Goal: Transaction & Acquisition: Purchase product/service

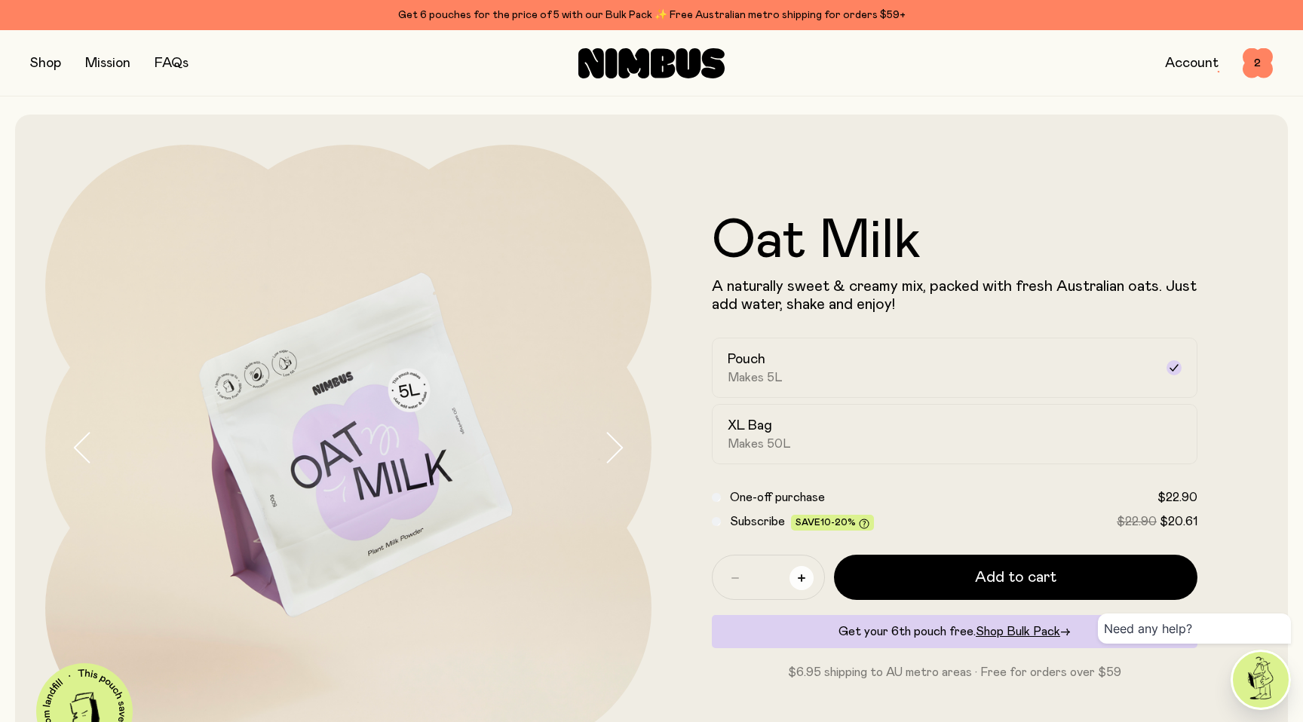
click at [801, 580] on icon "button" at bounding box center [802, 579] width 8 height 8
type input "*"
click at [766, 439] on span "Makes 50L" at bounding box center [759, 444] width 63 height 15
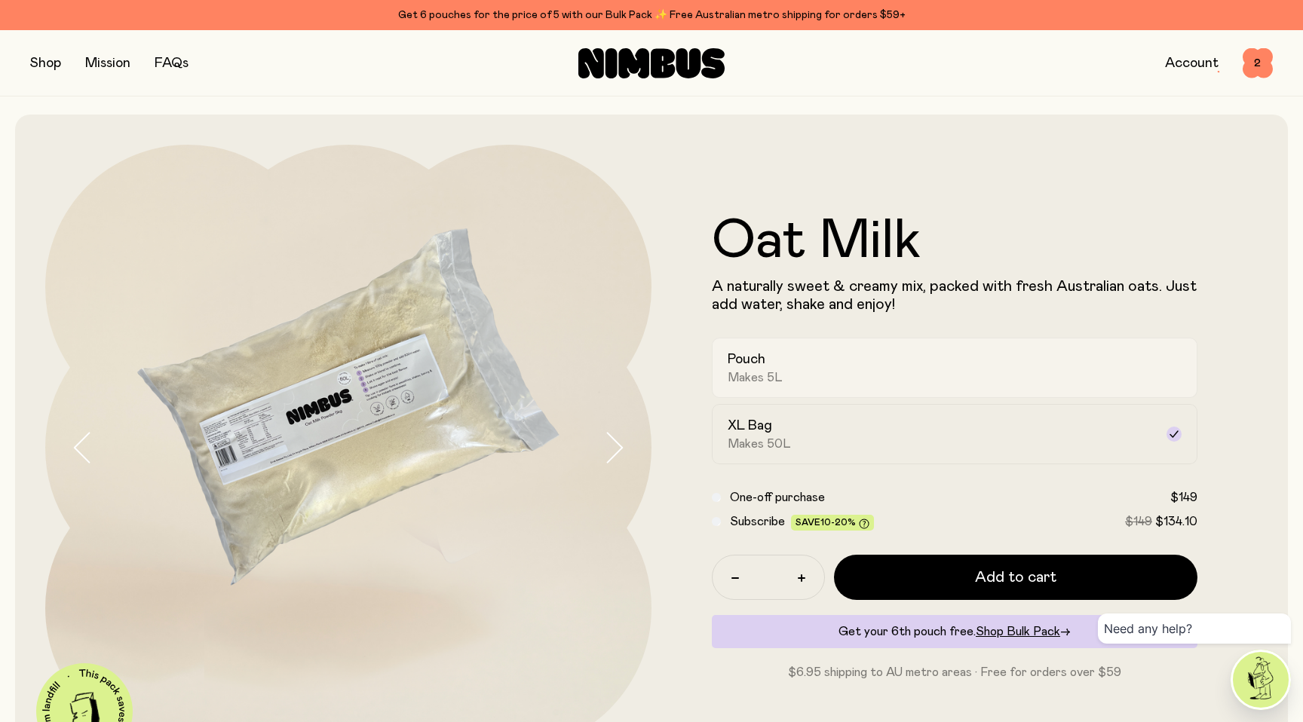
click at [760, 376] on span "Makes 5L" at bounding box center [755, 377] width 55 height 15
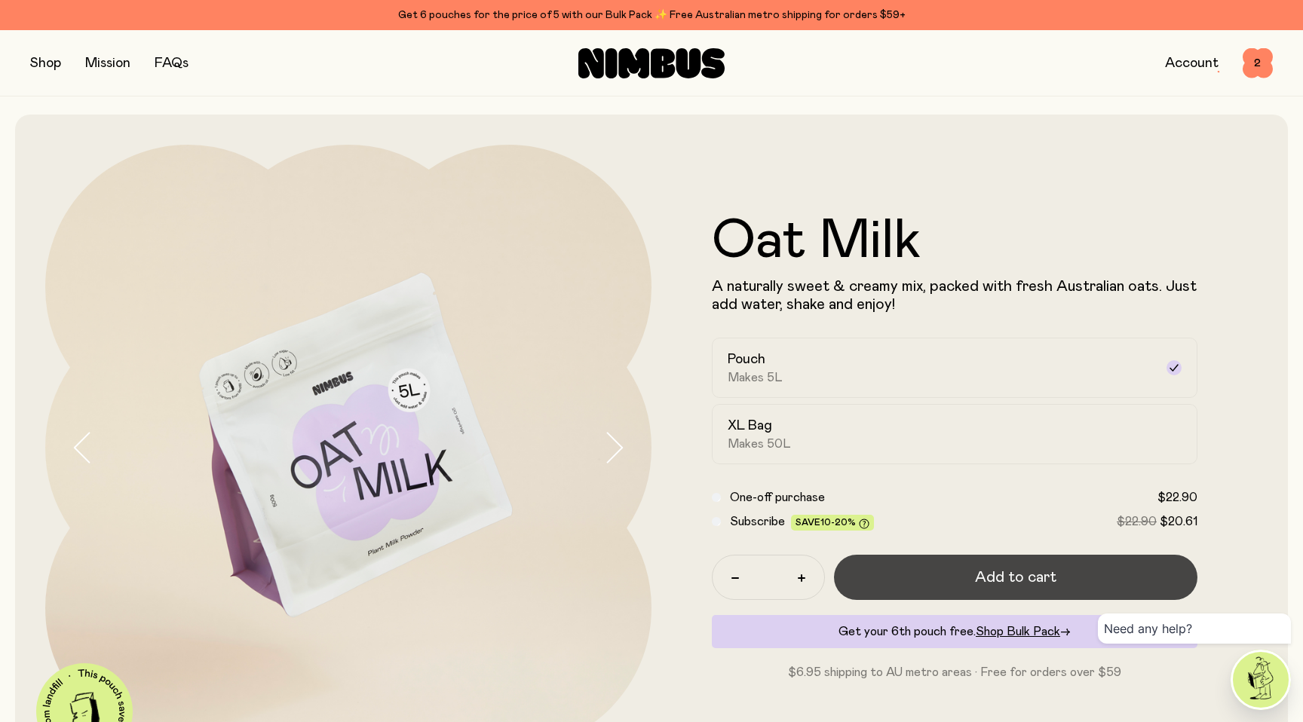
click at [915, 590] on button "Add to cart" at bounding box center [1015, 577] width 363 height 45
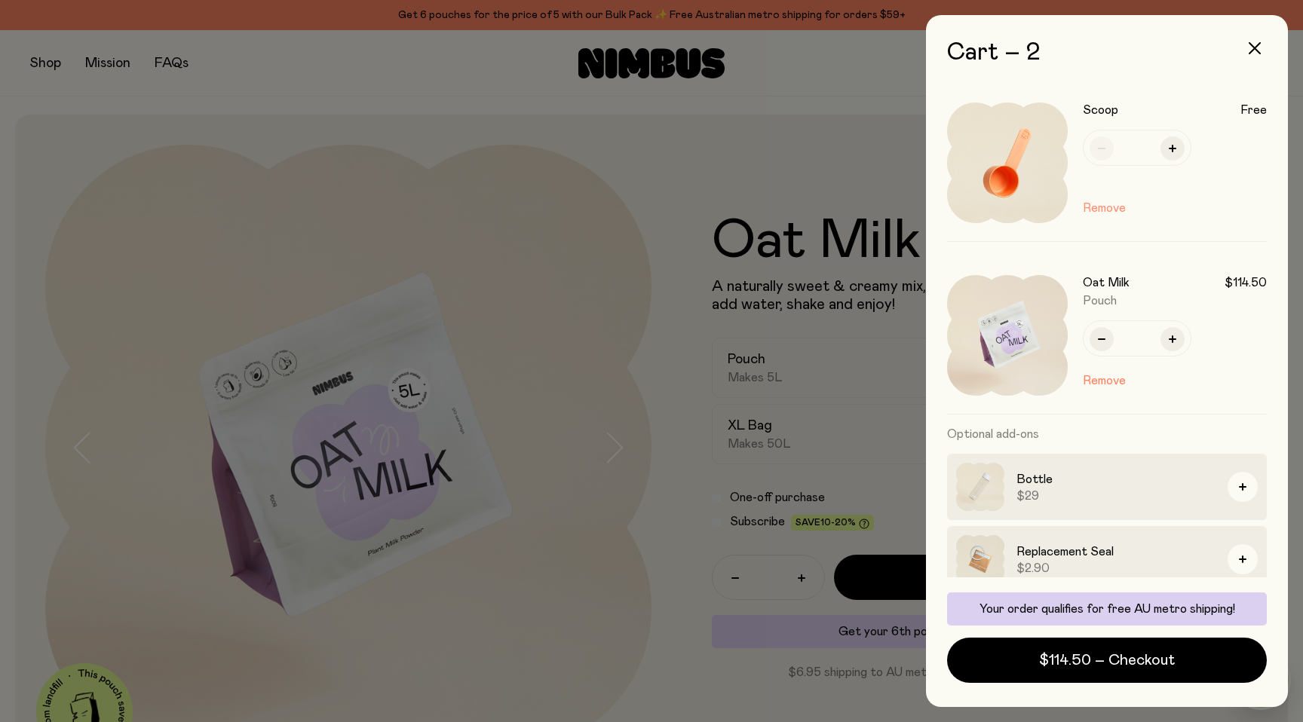
click at [1115, 208] on button "Remove" at bounding box center [1104, 208] width 43 height 18
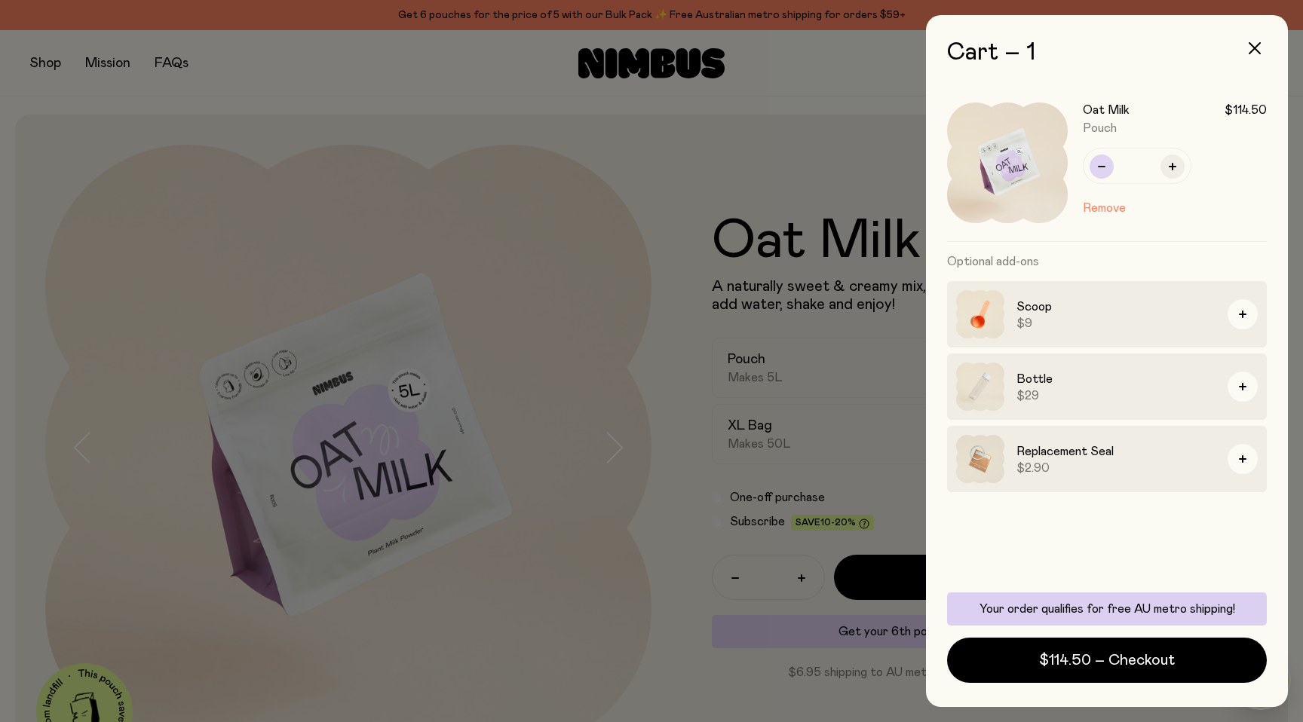
click at [1103, 165] on icon "button" at bounding box center [1102, 167] width 8 height 8
click at [1103, 165] on div "Oat Milk $114.50 Pouch * Remove" at bounding box center [1107, 163] width 320 height 158
click at [1103, 165] on icon "button" at bounding box center [1102, 167] width 8 height 8
type input "*"
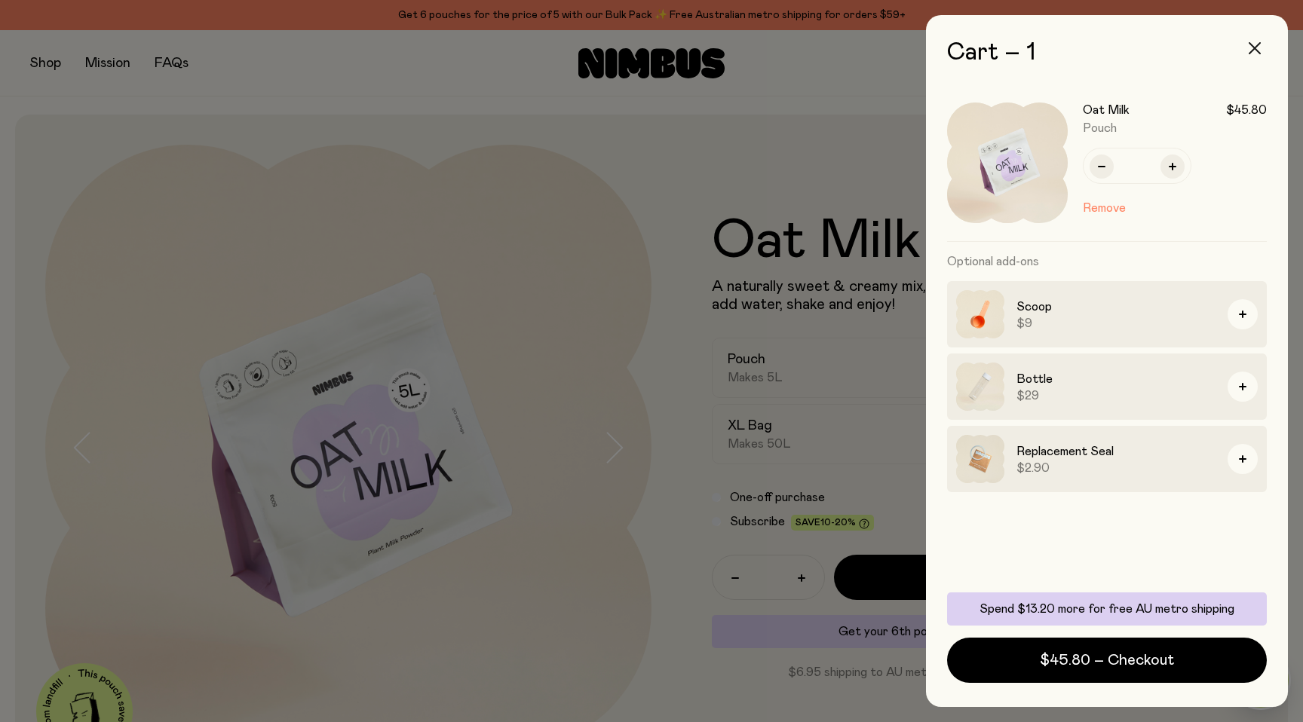
click at [1256, 48] on icon "button" at bounding box center [1255, 48] width 12 height 12
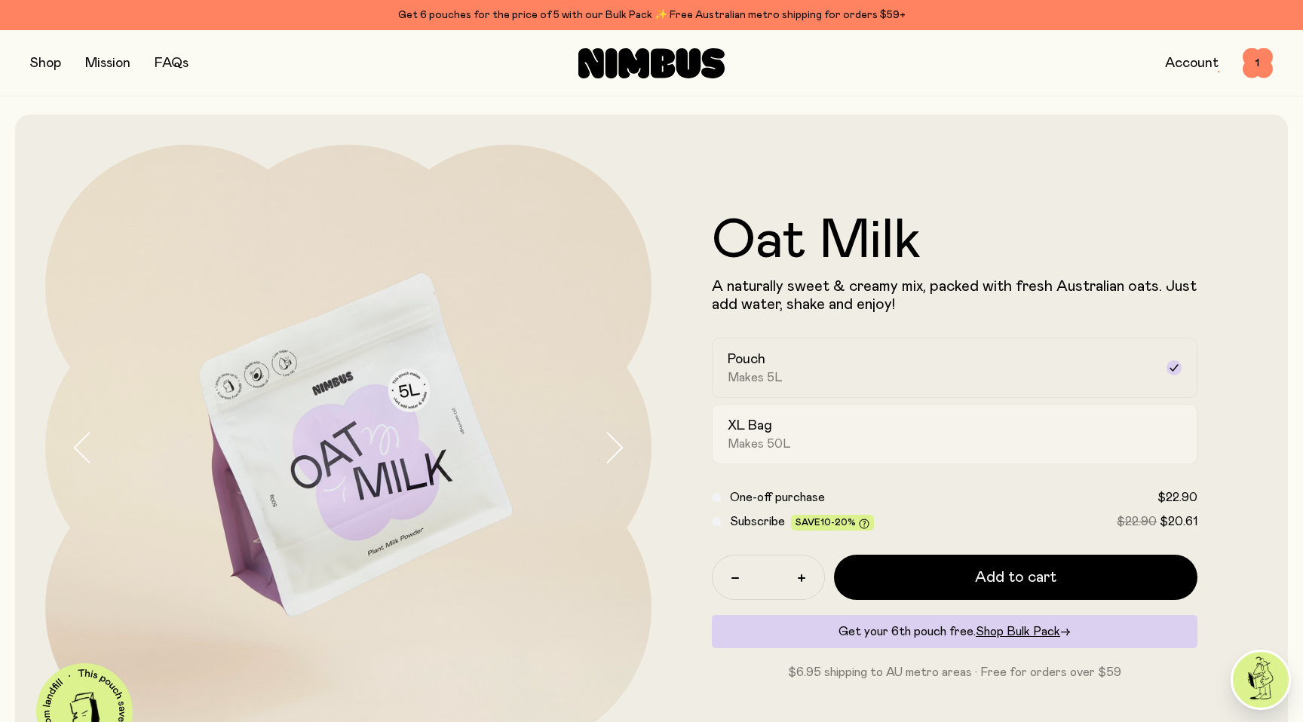
click at [823, 441] on div "XL Bag Makes 50L" at bounding box center [941, 434] width 427 height 35
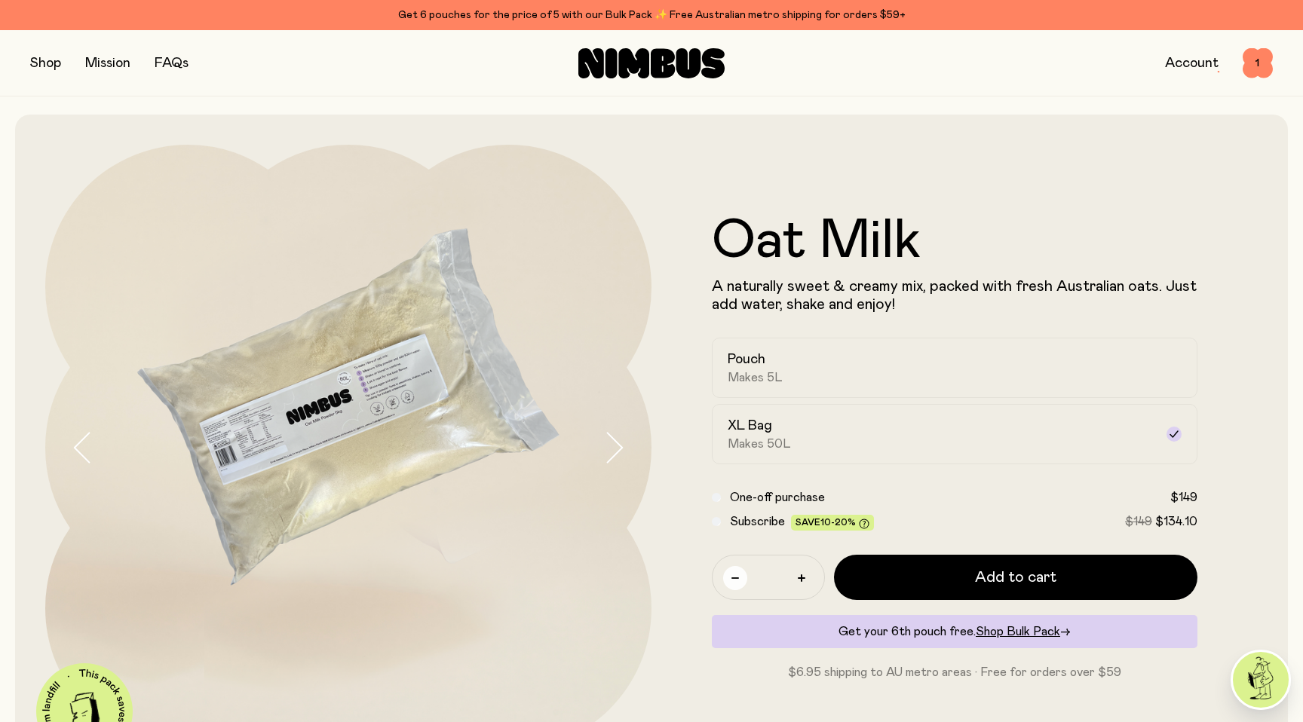
click at [736, 576] on icon "button" at bounding box center [736, 579] width 8 height 8
type input "*"
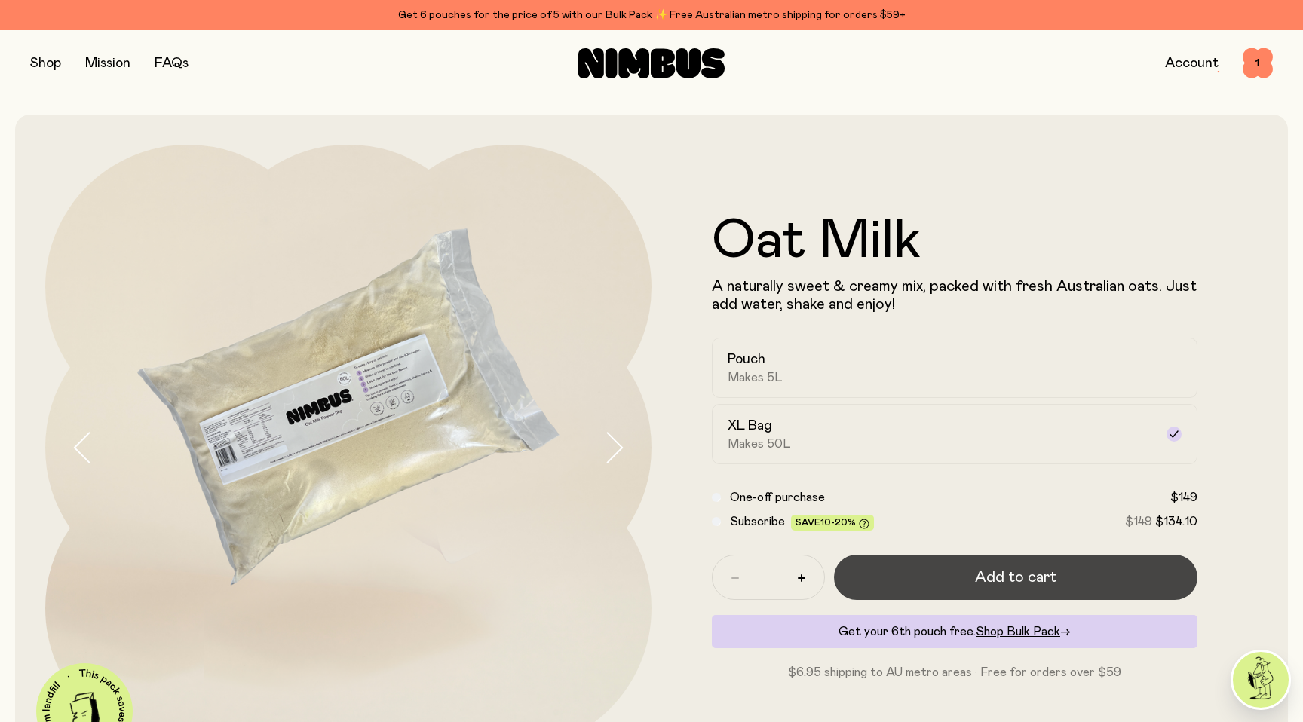
click at [896, 578] on button "Add to cart" at bounding box center [1015, 577] width 363 height 45
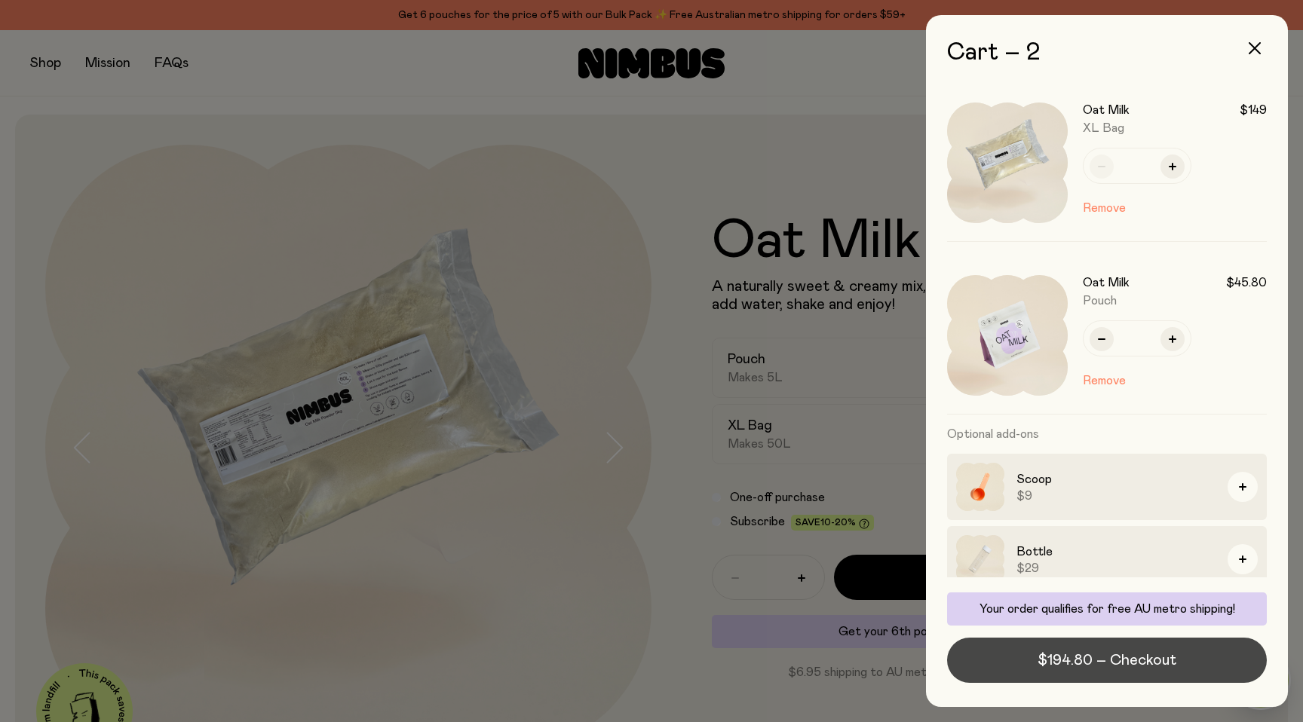
click at [1106, 660] on span "$194.80 – Checkout" at bounding box center [1107, 660] width 139 height 21
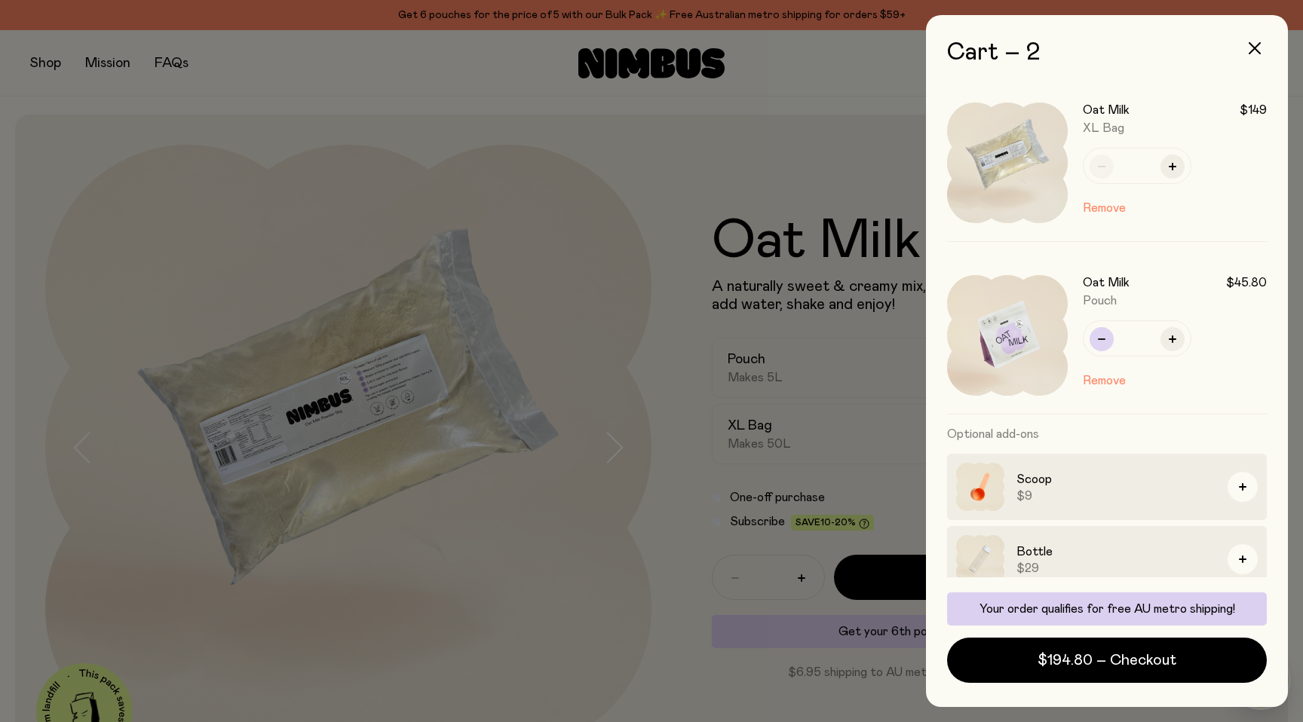
click at [1098, 346] on button "button" at bounding box center [1102, 339] width 24 height 24
type input "*"
click at [1256, 51] on icon "button" at bounding box center [1255, 48] width 12 height 12
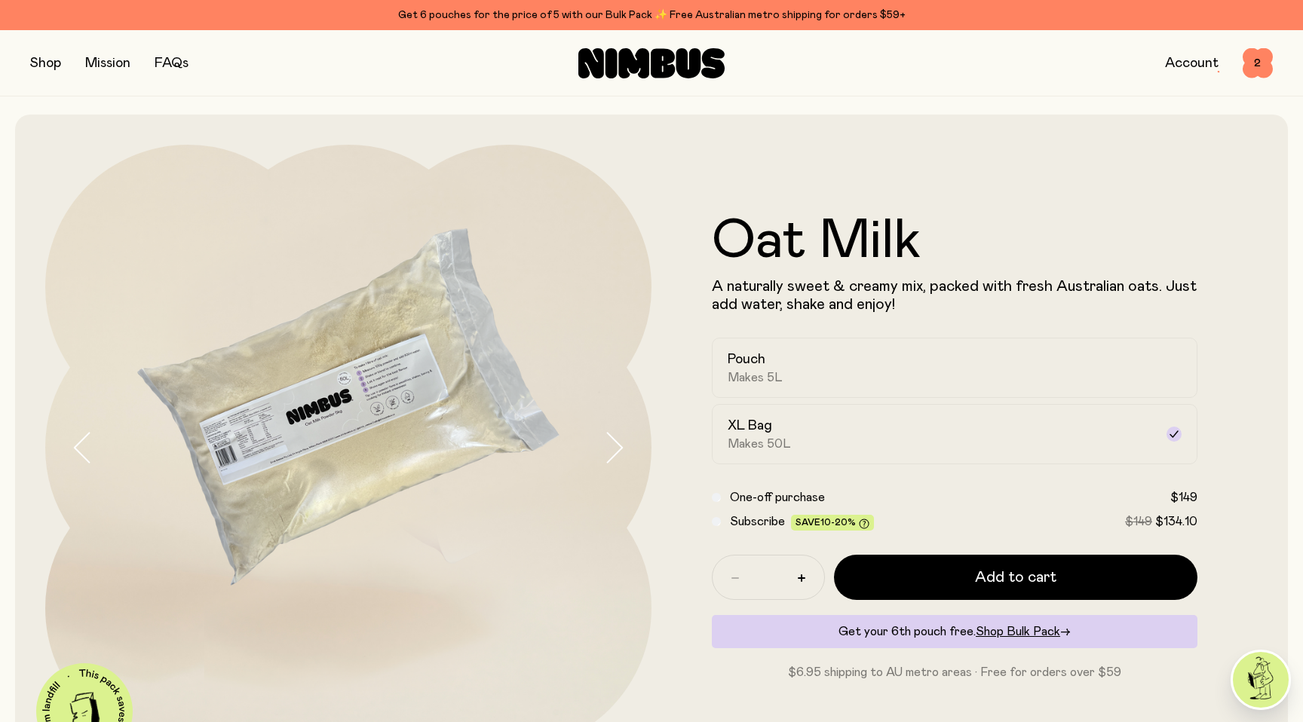
click at [45, 68] on button "button" at bounding box center [45, 63] width 31 height 21
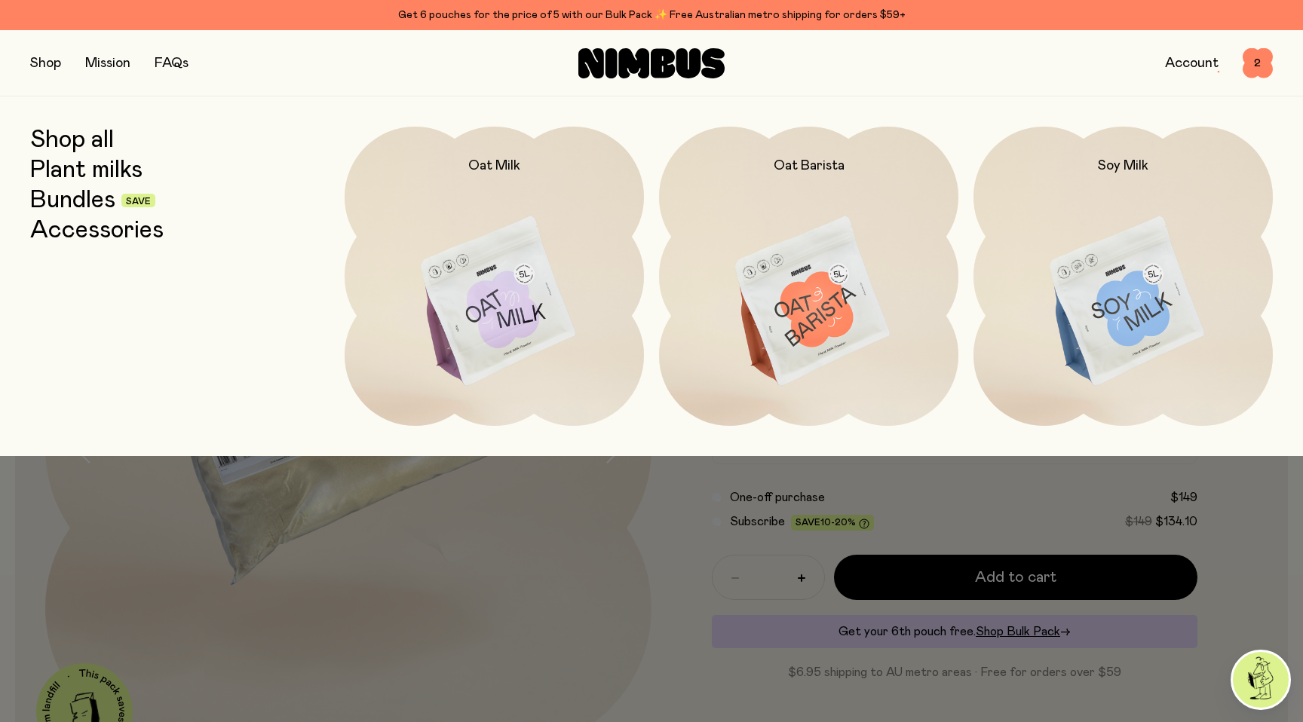
click at [86, 167] on link "Plant milks" at bounding box center [86, 170] width 112 height 27
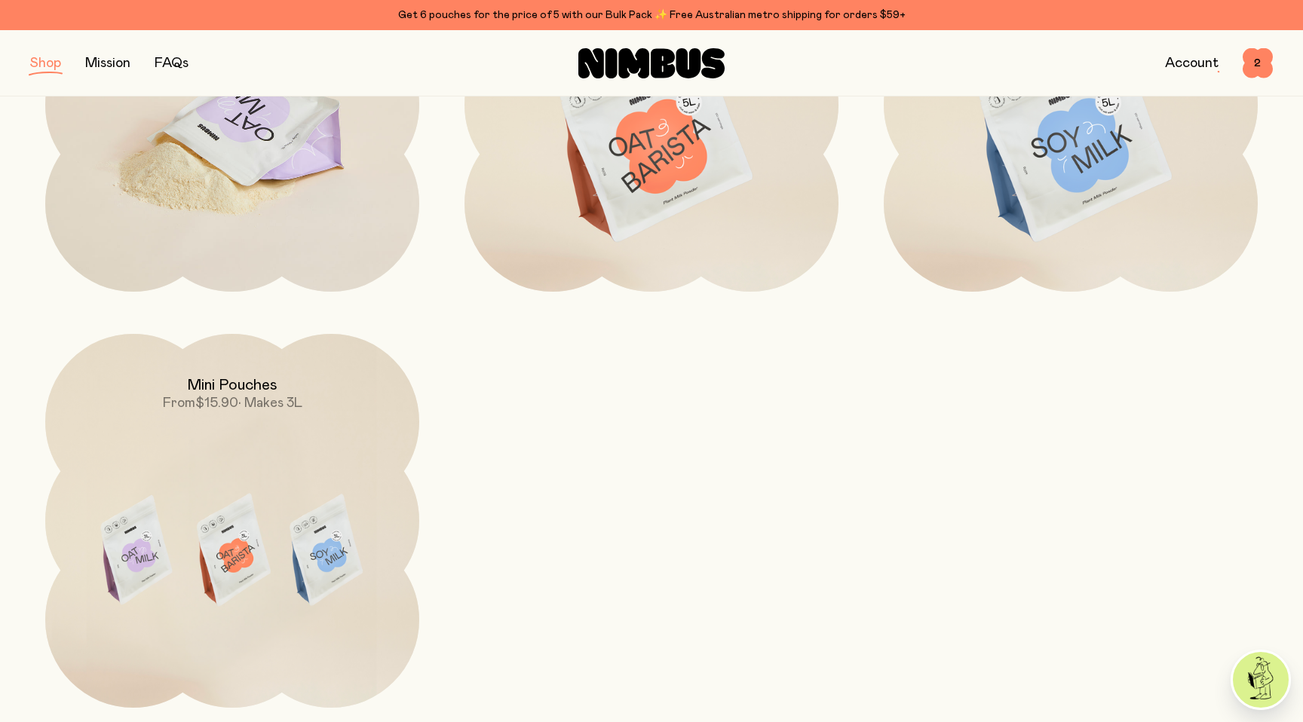
scroll to position [431, 0]
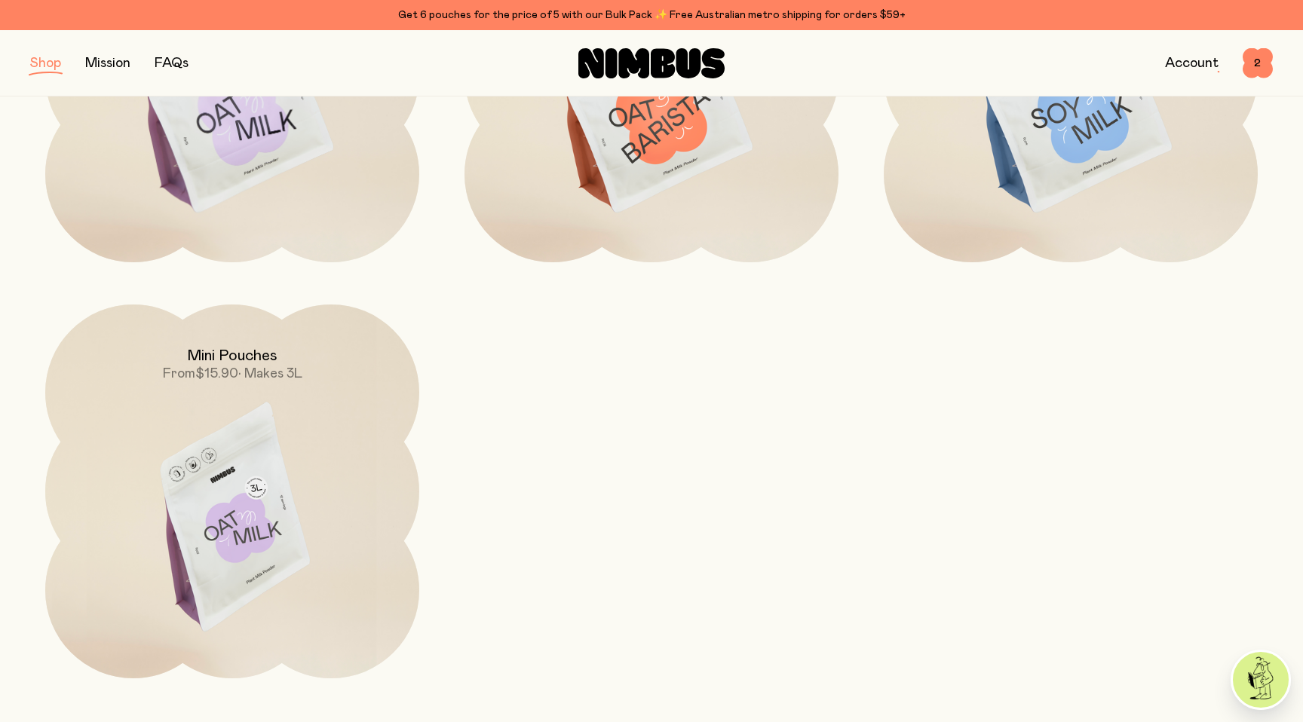
click at [284, 428] on img at bounding box center [232, 525] width 374 height 440
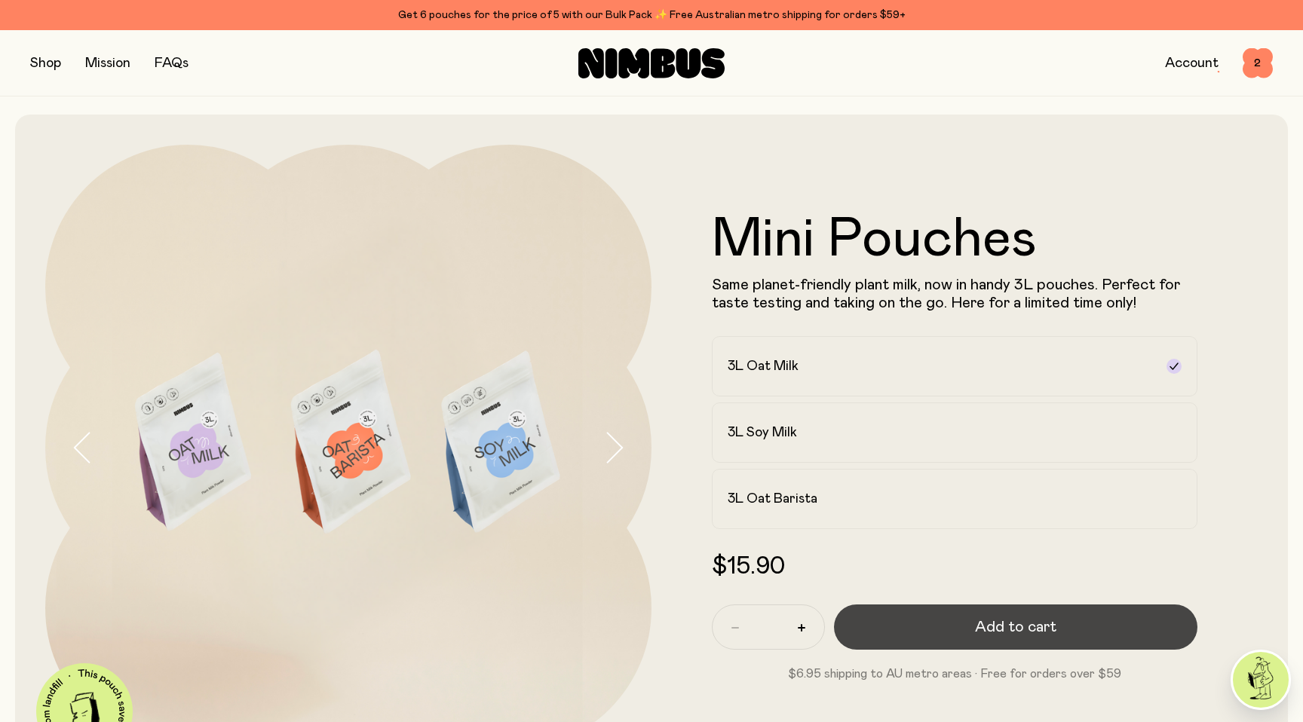
click at [892, 636] on button "Add to cart" at bounding box center [1015, 627] width 363 height 45
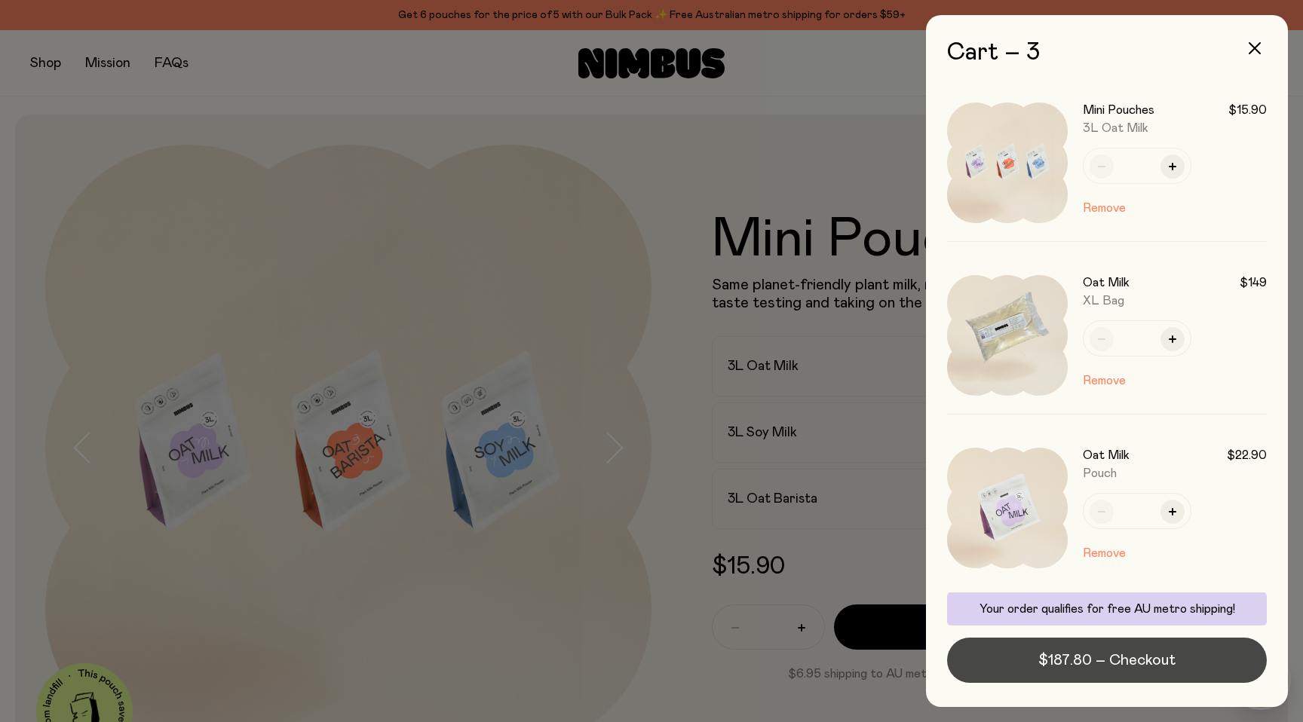
click at [1066, 658] on span "$187.80 – Checkout" at bounding box center [1106, 660] width 137 height 21
